Goal: Transaction & Acquisition: Purchase product/service

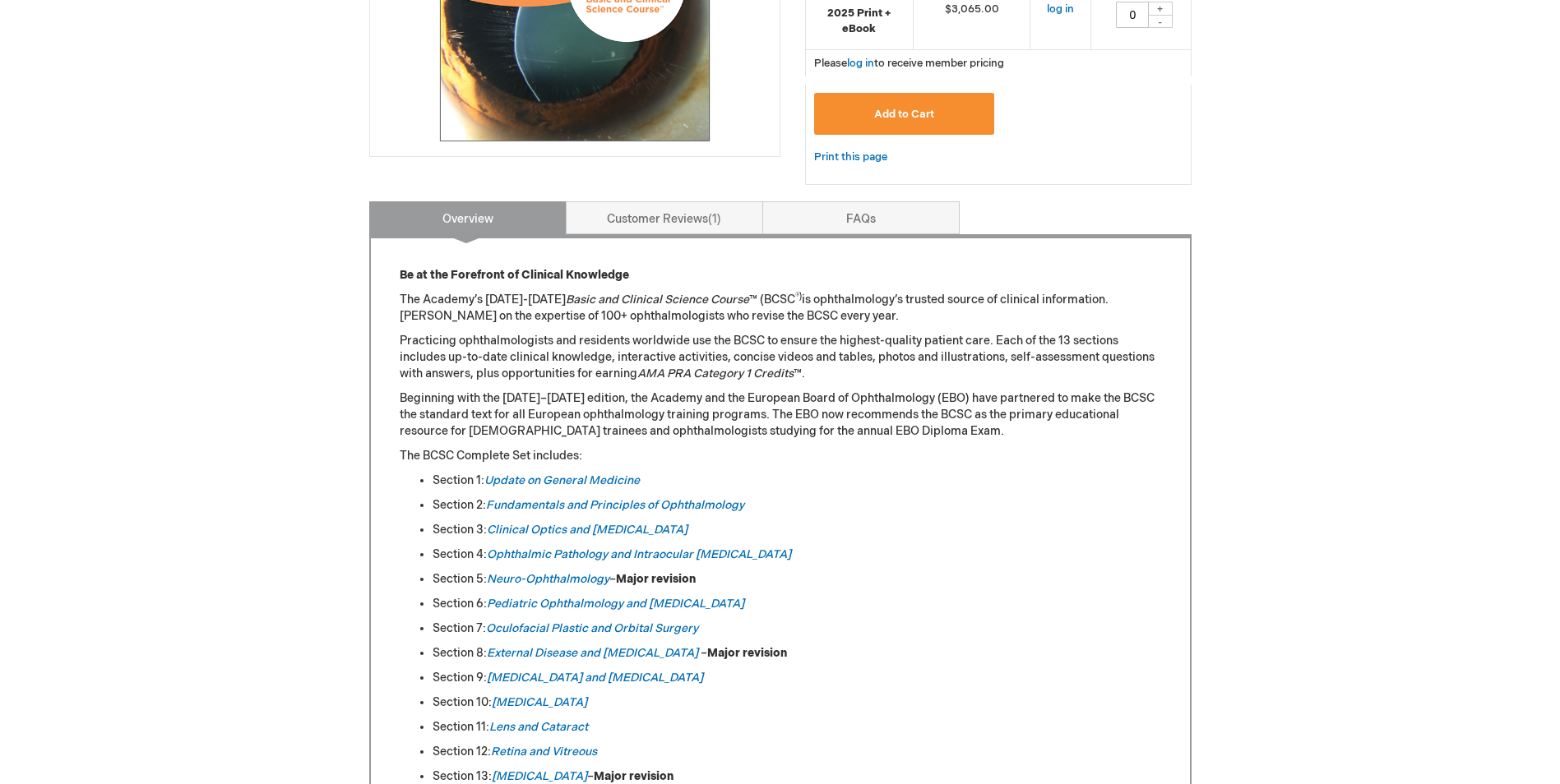
scroll to position [576, 0]
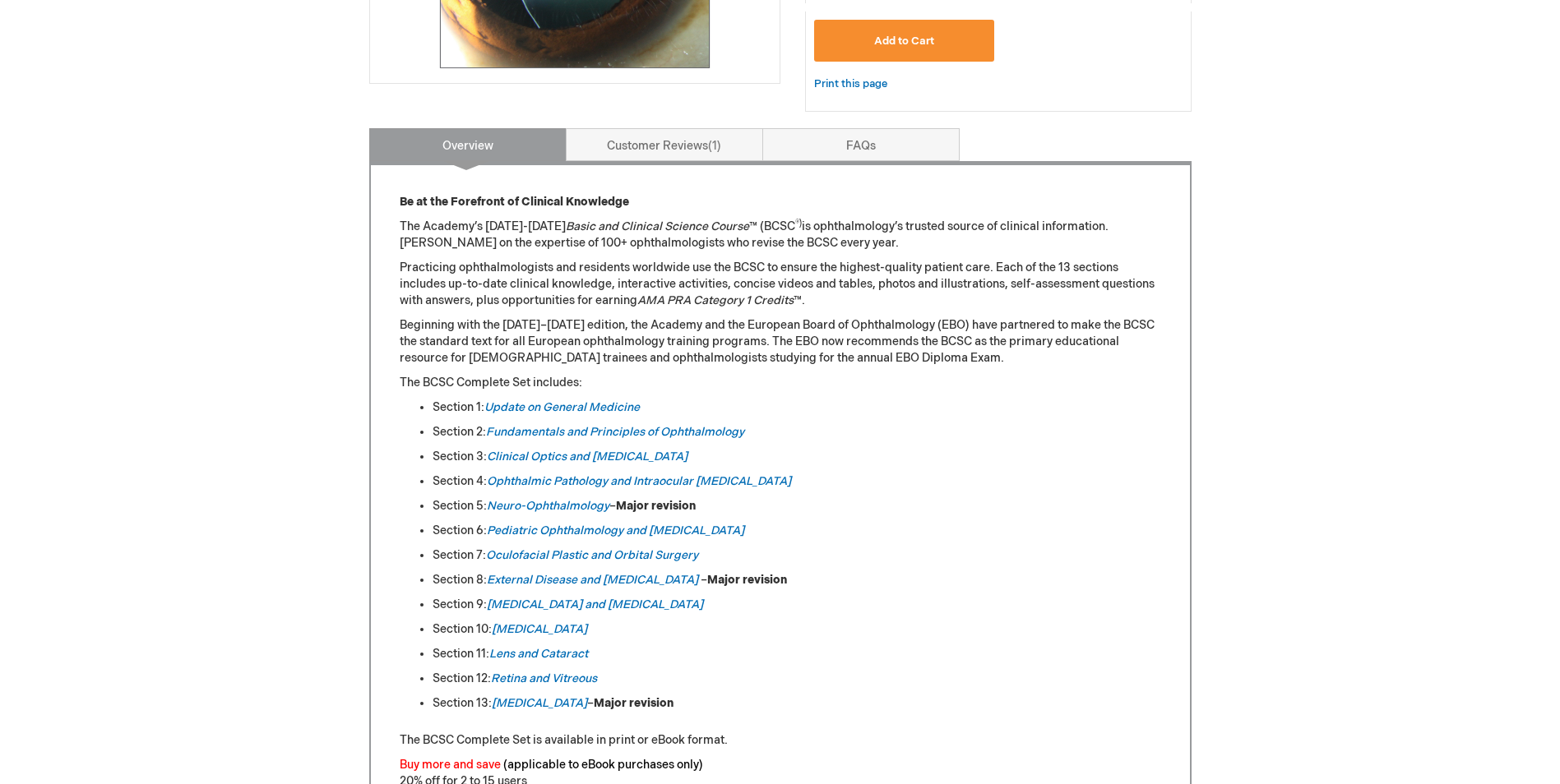
click at [492, 400] on li "Section 1: Update on General Medicine" at bounding box center [797, 408] width 728 height 17
click at [511, 402] on link "Update on General Medicine" at bounding box center [562, 408] width 156 height 14
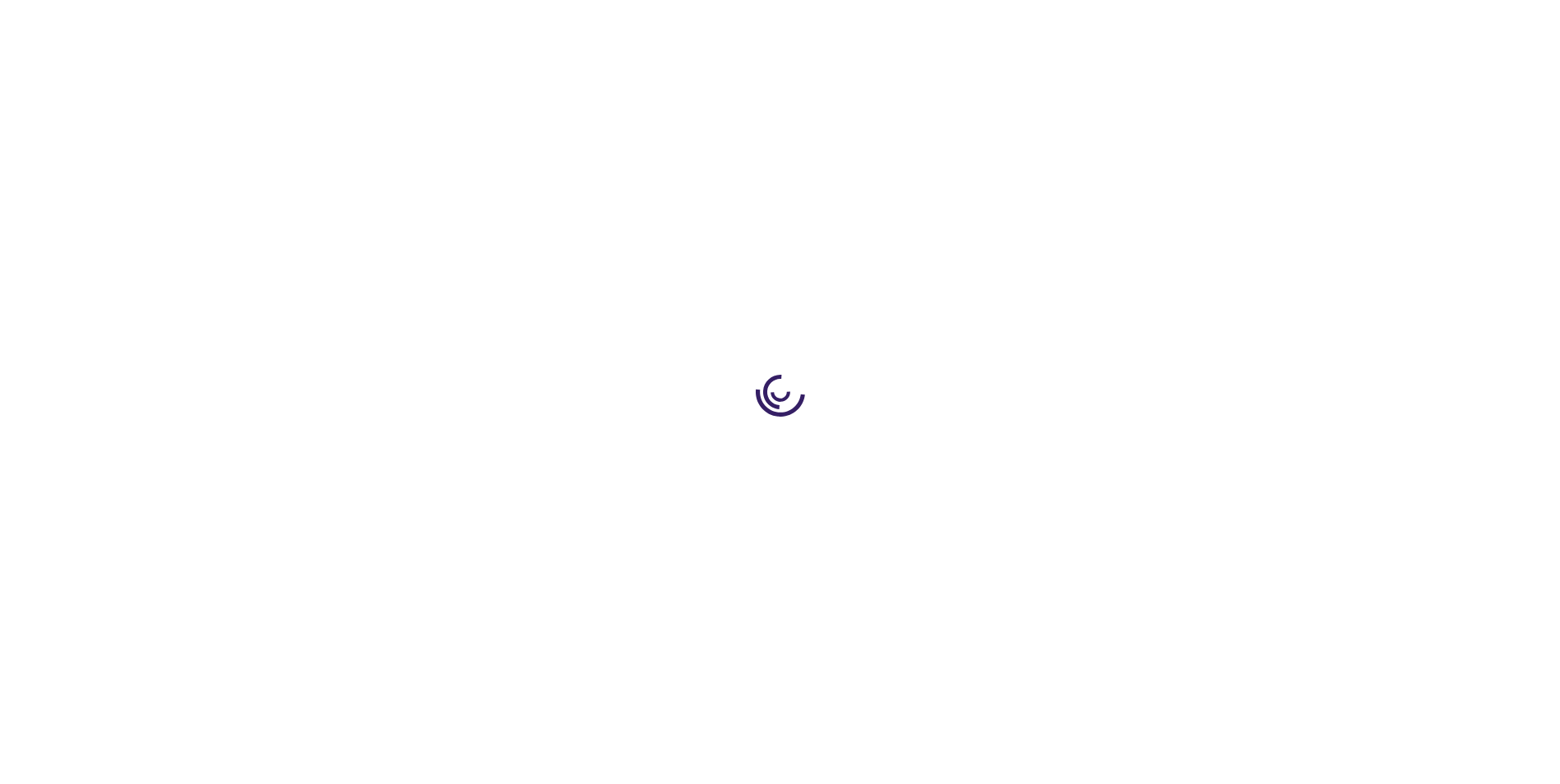
type input "0"
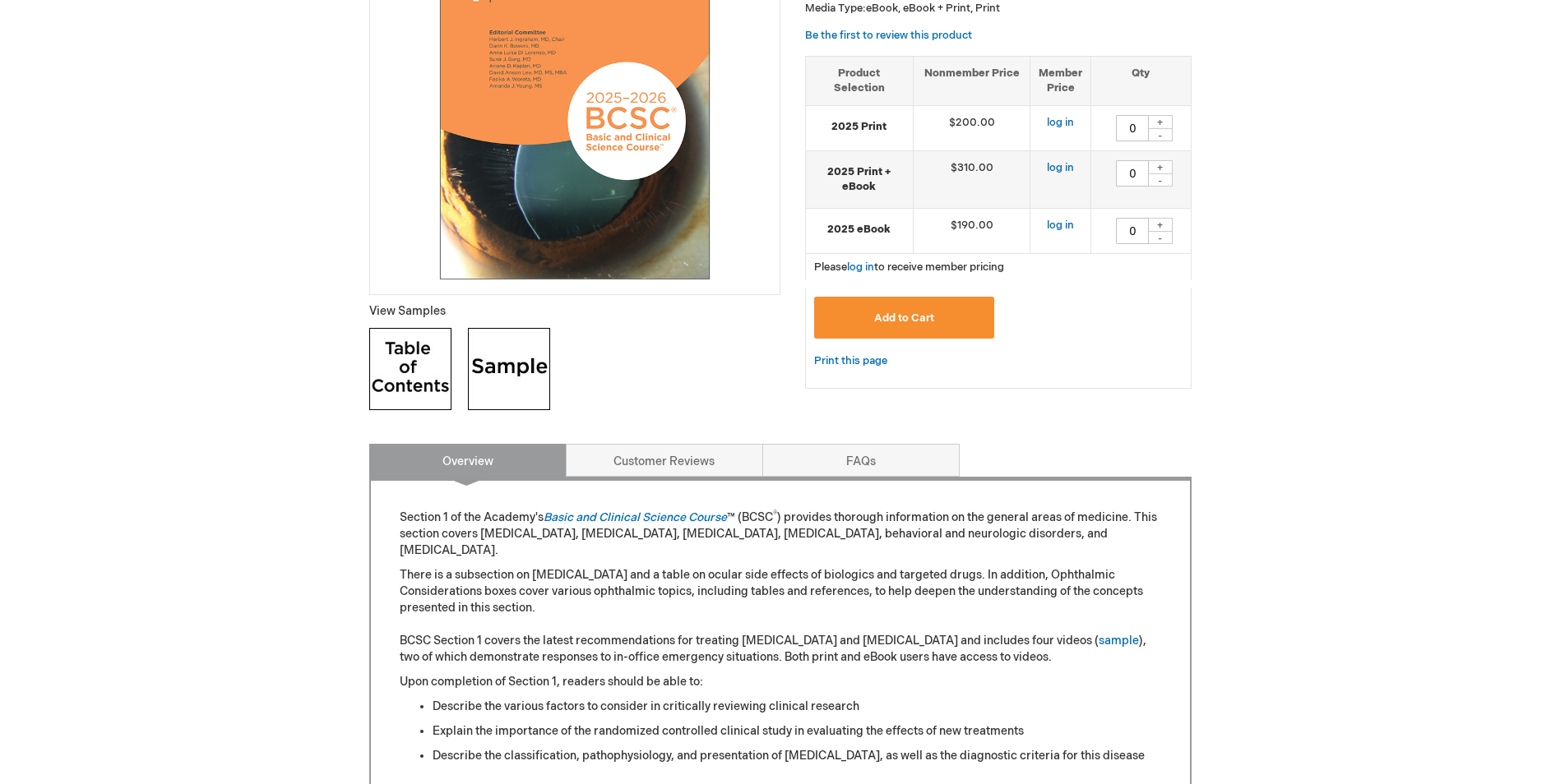
scroll to position [411, 0]
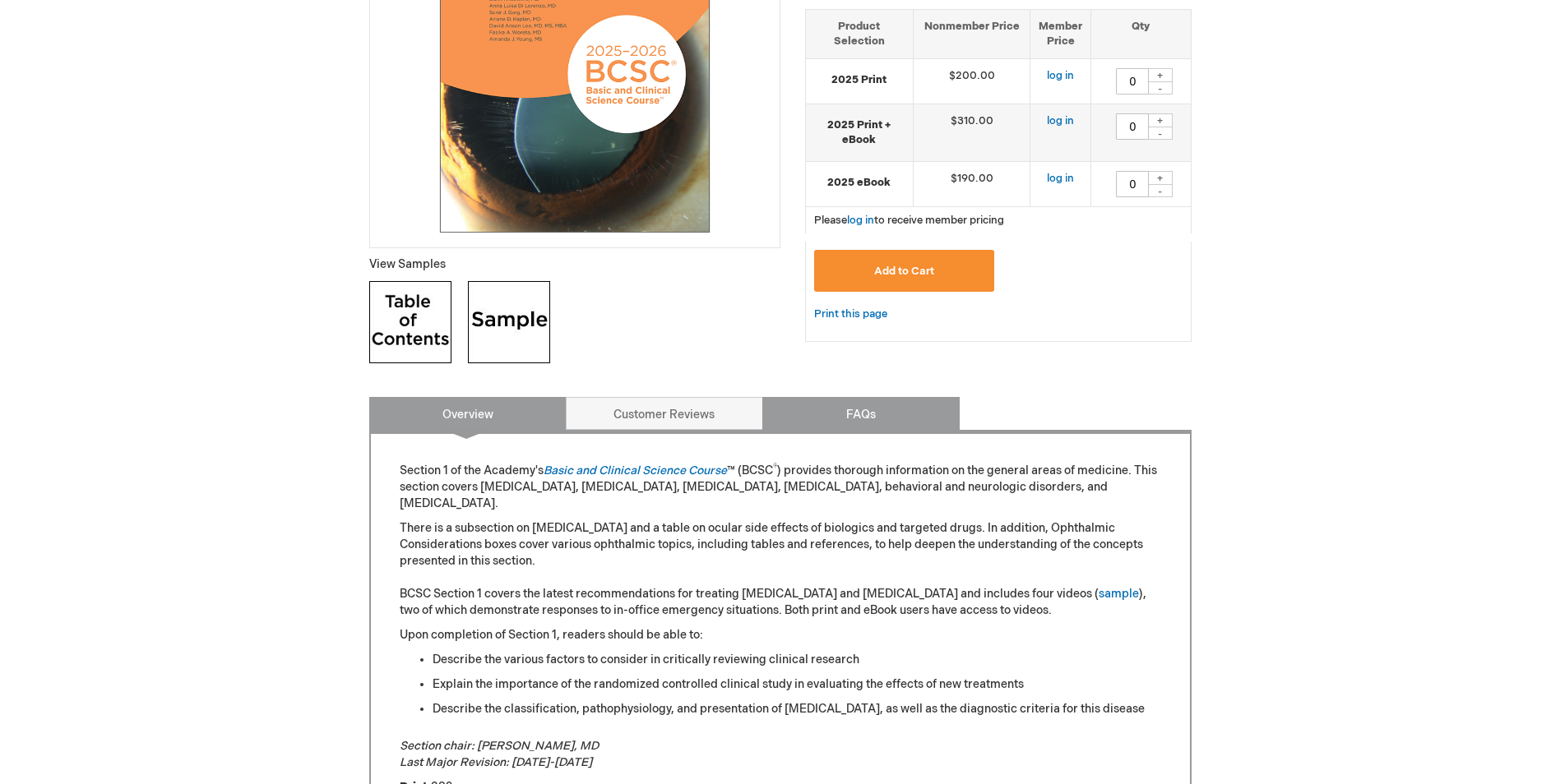
click at [922, 423] on link "FAQs" at bounding box center [861, 414] width 198 height 33
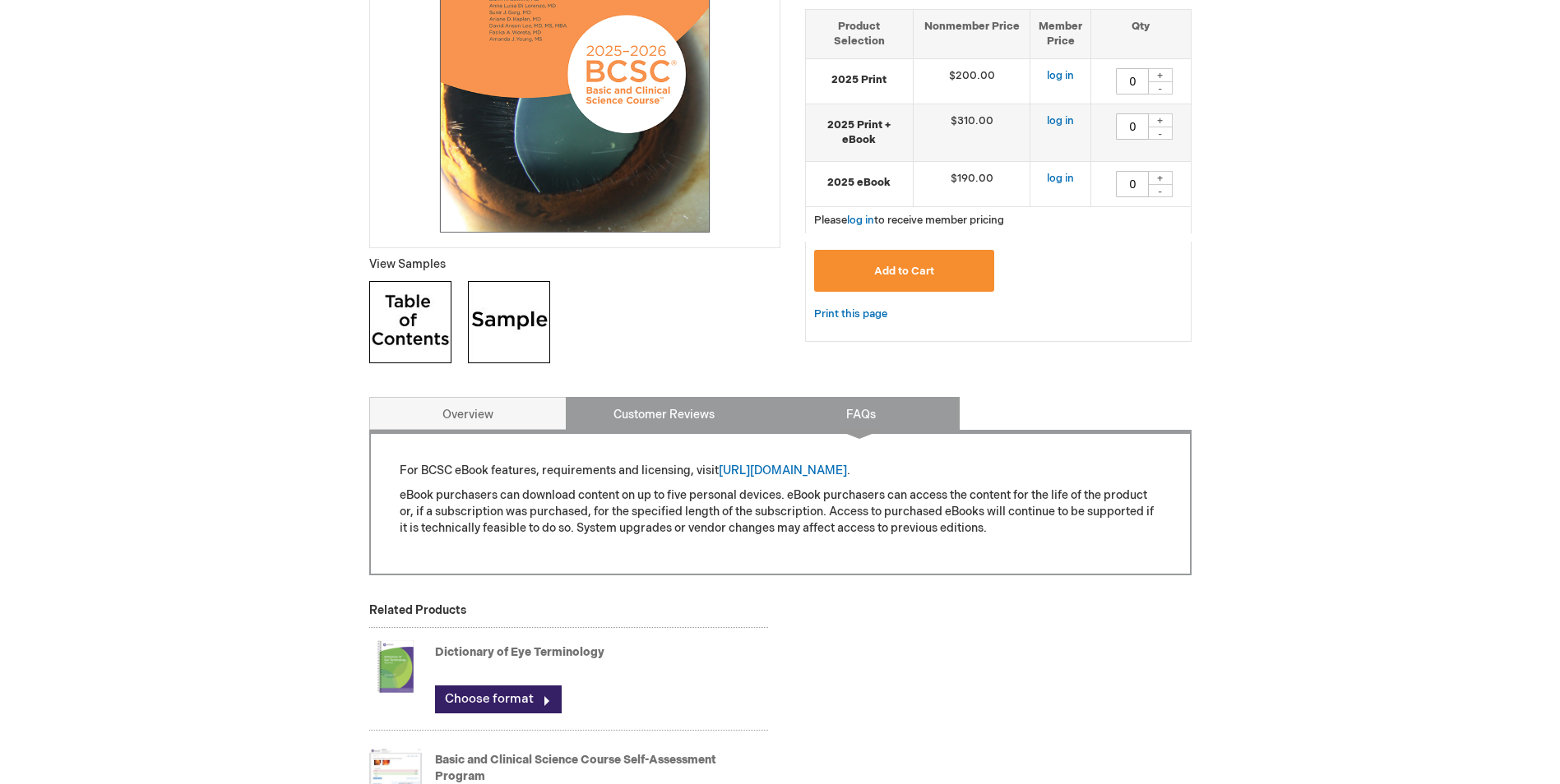
click at [734, 408] on link "Customer Reviews" at bounding box center [664, 414] width 198 height 33
